Goal: Information Seeking & Learning: Learn about a topic

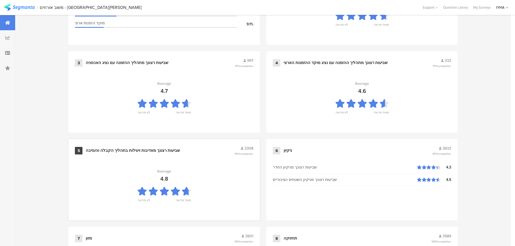
scroll to position [378, 0]
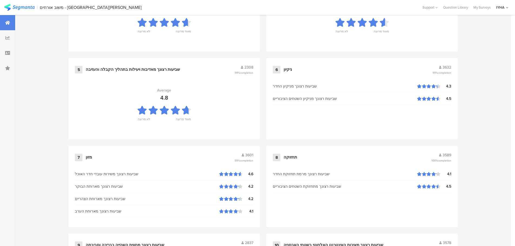
drag, startPoint x: 72, startPoint y: 156, endPoint x: 63, endPoint y: 161, distance: 10.2
click at [63, 161] on div "1 באיזה אופן ביצעת את הזמנת האירוח לאנ"א עין-גדי? 3688 94% completion אתר האינט…" at bounding box center [263, 145] width 432 height 527
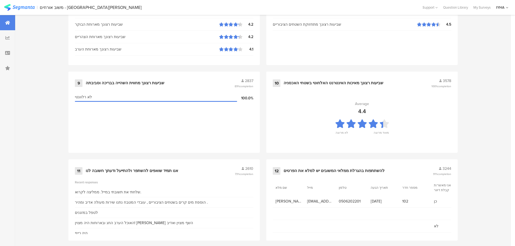
scroll to position [547, 0]
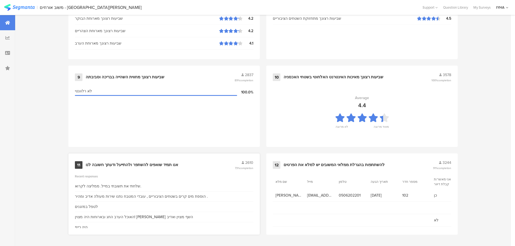
click at [141, 168] on div "11 אנו תמיד שואפים להשתפר ולהתייעל ודעתך חשובה לנו 2610 73% completion" at bounding box center [164, 165] width 178 height 10
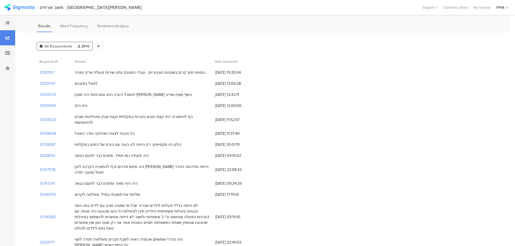
scroll to position [54, 0]
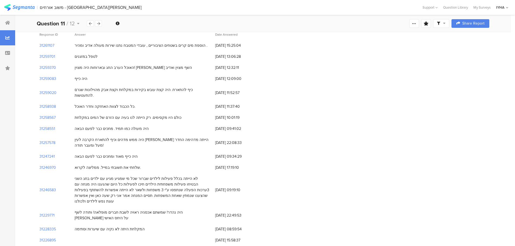
drag, startPoint x: 130, startPoint y: 102, endPoint x: 70, endPoint y: 98, distance: 60.7
click at [70, 101] on div "31258938 כל הכבוד לצוות האחזקה וחדר האוכל. 24/09/2025 at 11:37:40" at bounding box center [263, 106] width 452 height 11
click at [76, 104] on div "כל הכבוד לצוות האחזקה וחדר האוכל." at bounding box center [105, 107] width 61 height 6
drag, startPoint x: 175, startPoint y: 114, endPoint x: 86, endPoint y: 113, distance: 89.5
click at [86, 113] on div "כולם היו מקסימים. רק הייתה לנו בעיה עם הזרם של המים במקלחת" at bounding box center [142, 117] width 141 height 11
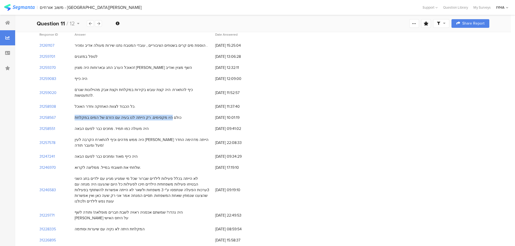
click at [117, 115] on div "כולם היו מקסימים. רק הייתה לנו בעיה עם הזרם של המים במקלחת" at bounding box center [128, 118] width 107 height 6
drag, startPoint x: 146, startPoint y: 125, endPoint x: 66, endPoint y: 124, distance: 79.2
click at [66, 124] on div "31258551 היה מעולה כמו תמיד. מחכים כבר לפעם הבאה 24/09/2025 at 09:41:02" at bounding box center [263, 128] width 452 height 11
